Goal: Information Seeking & Learning: Compare options

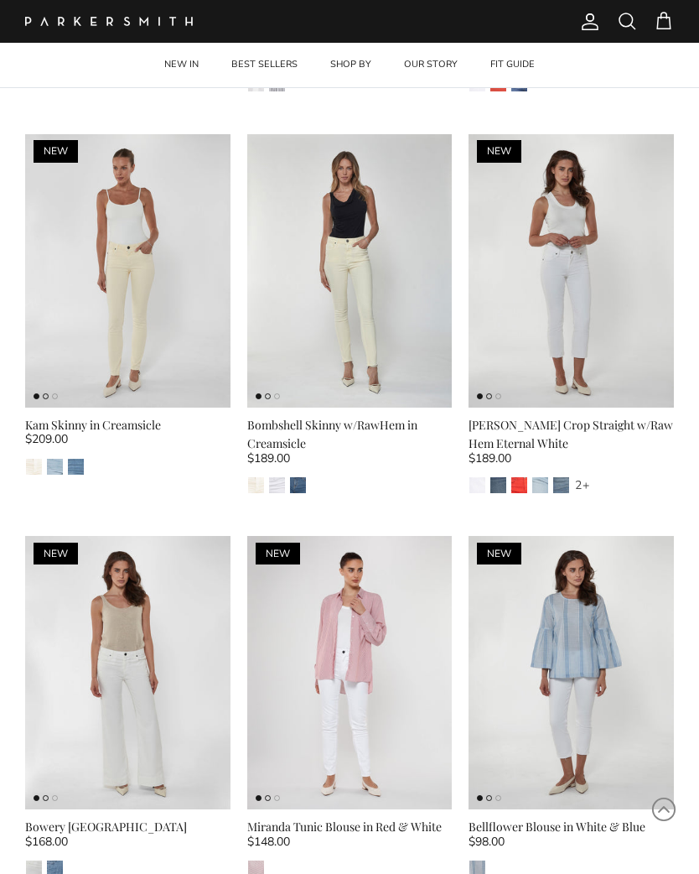
scroll to position [1572, 0]
click at [139, 671] on img at bounding box center [127, 671] width 205 height 273
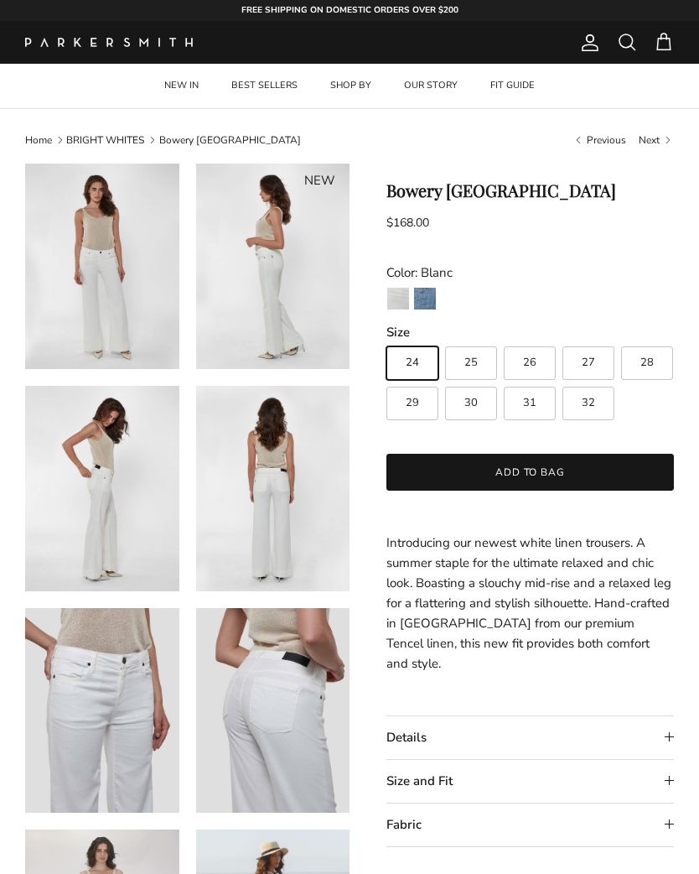
click at [673, 716] on summary "Details" at bounding box center [531, 737] width 288 height 43
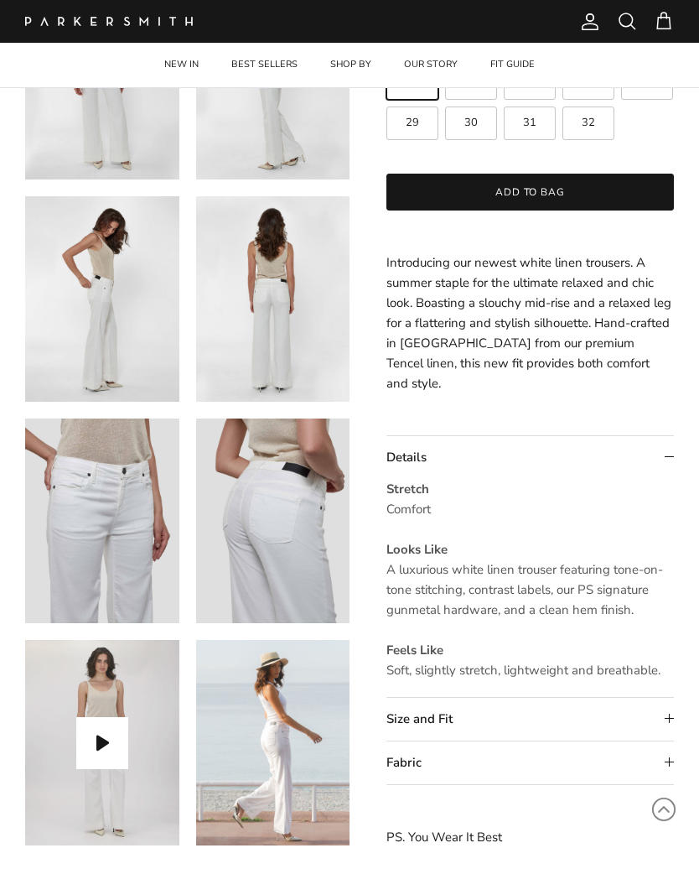
scroll to position [294, 0]
click at [668, 699] on summary "Size and Fit" at bounding box center [531, 718] width 288 height 43
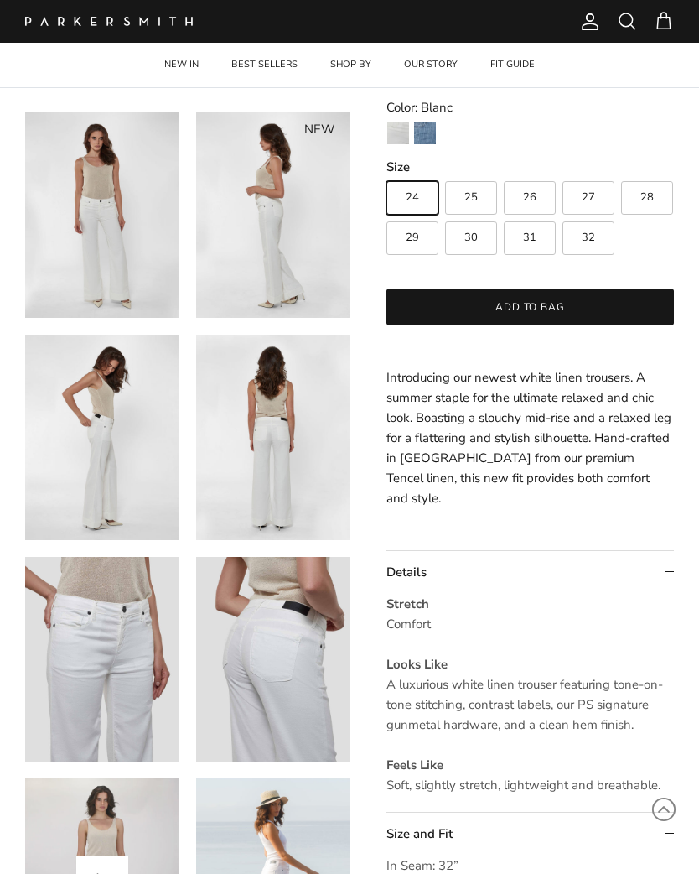
scroll to position [0, 0]
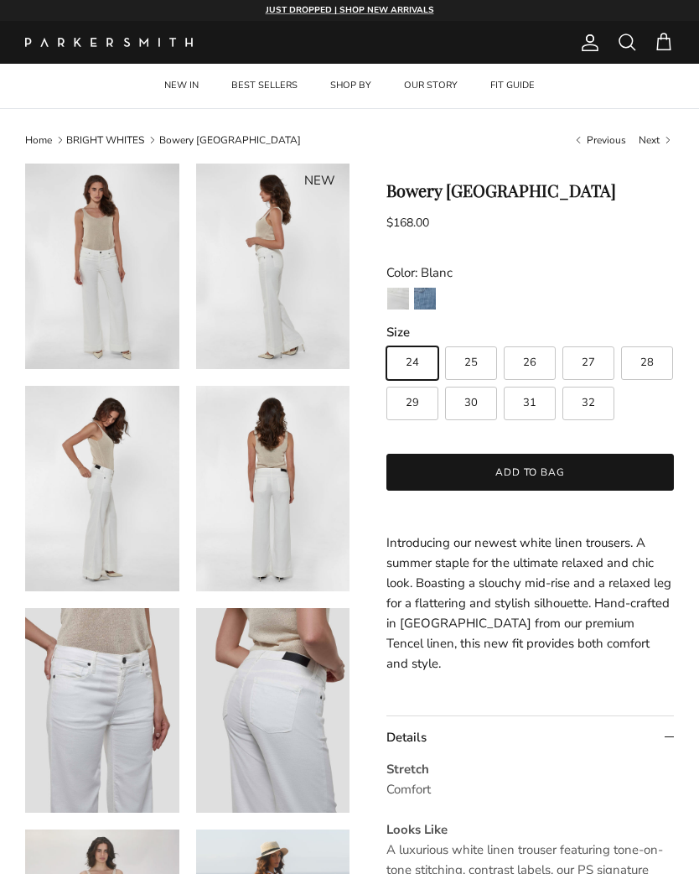
click at [441, 289] on div "Blanc Anchor" at bounding box center [531, 301] width 288 height 29
click at [434, 287] on link "Anchor" at bounding box center [424, 301] width 23 height 29
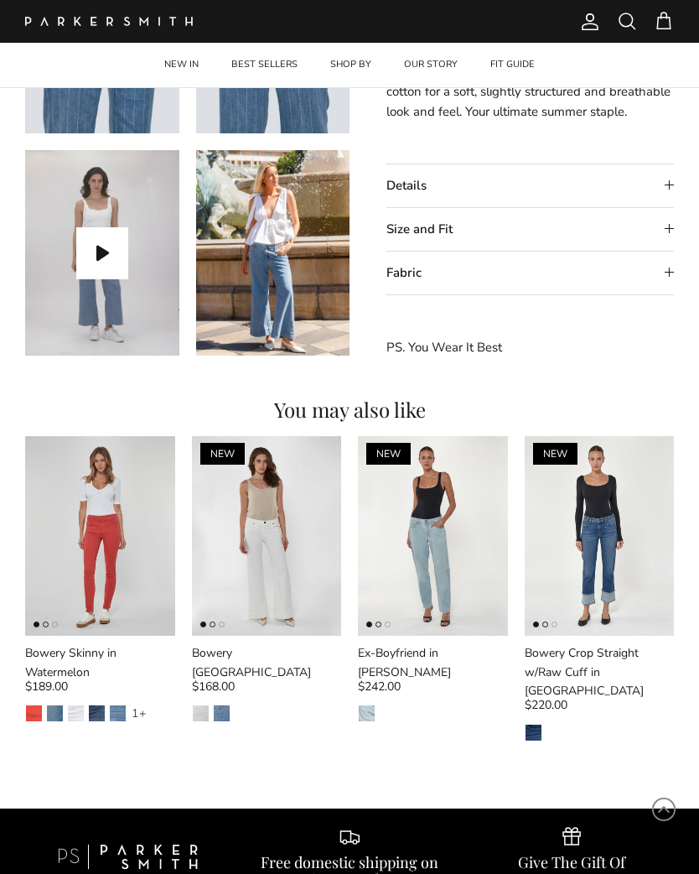
scroll to position [697, 0]
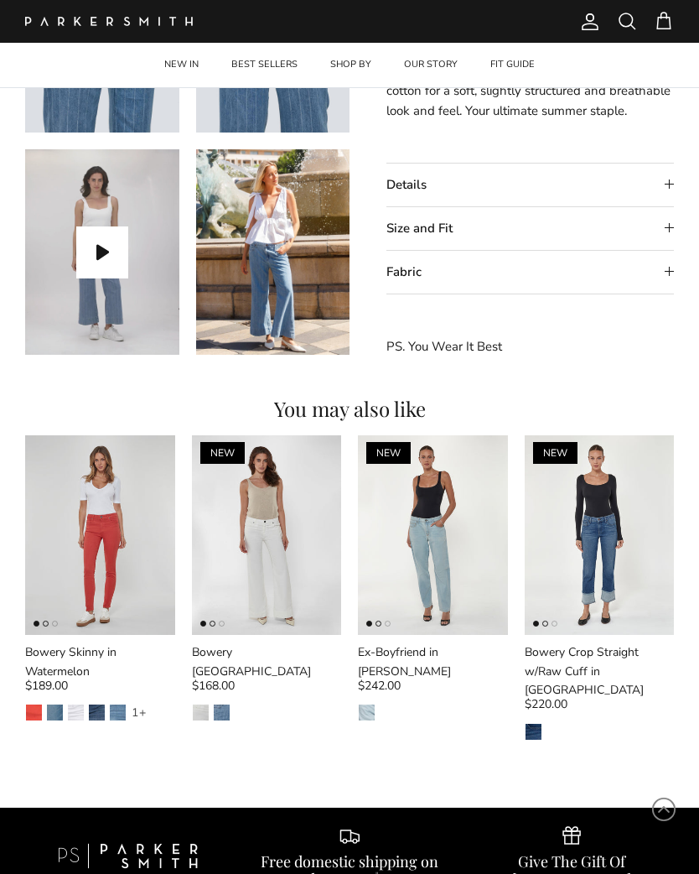
click at [447, 533] on img at bounding box center [433, 535] width 150 height 200
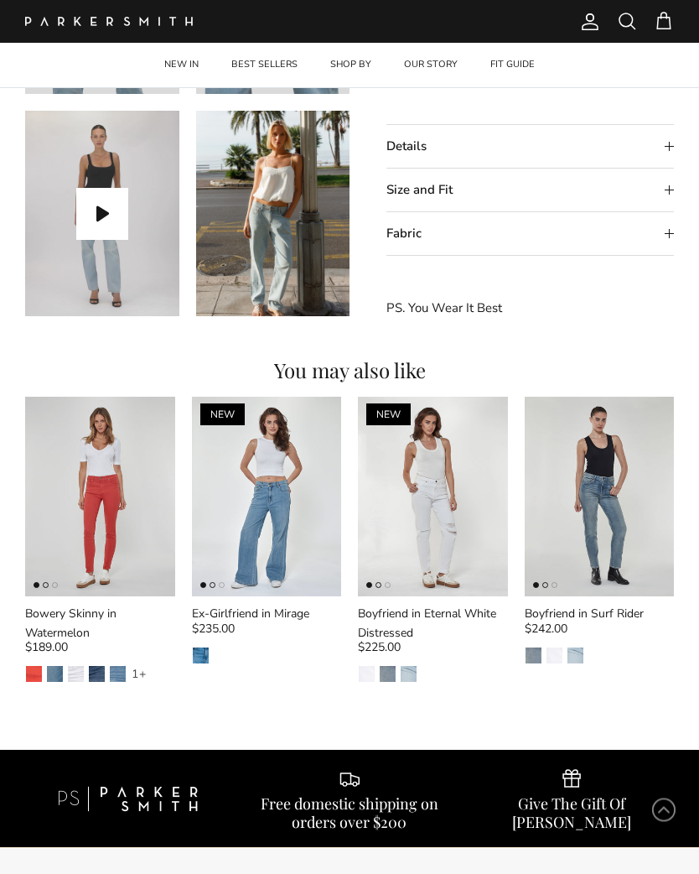
scroll to position [736, 0]
click at [297, 519] on img at bounding box center [267, 497] width 150 height 200
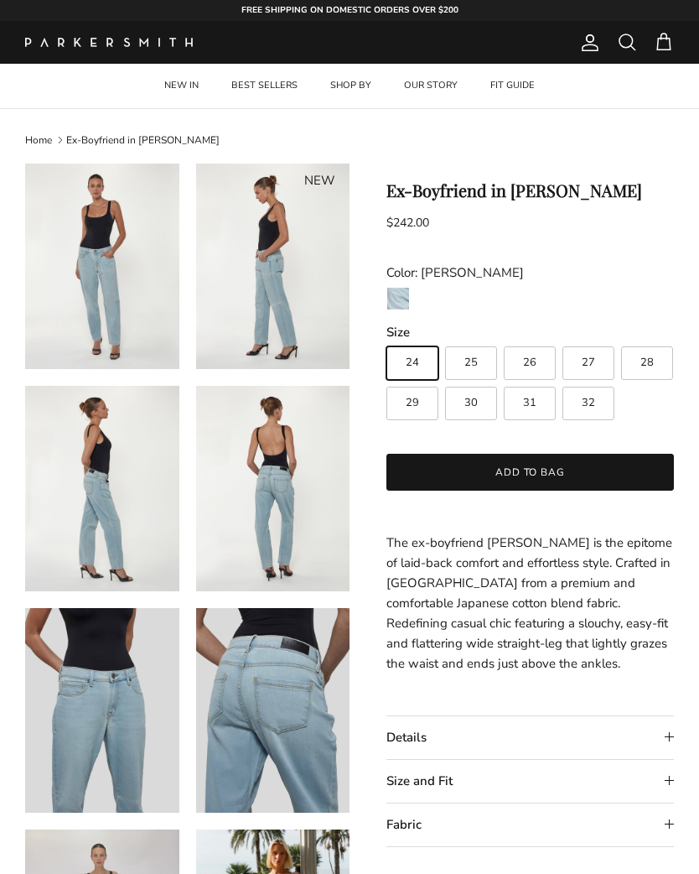
scroll to position [762, 0]
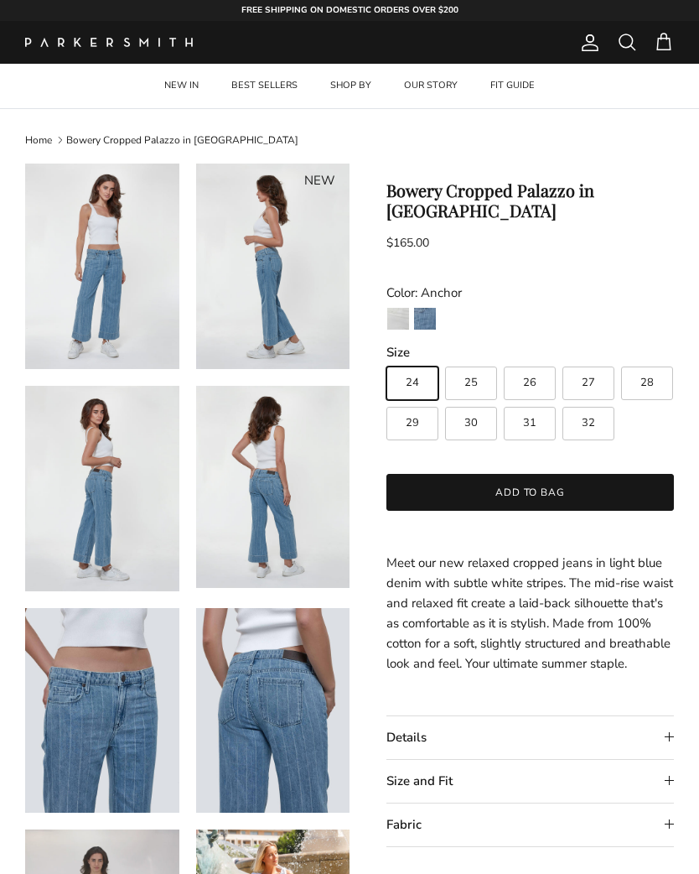
scroll to position [723, 0]
